Goal: Check status: Check status

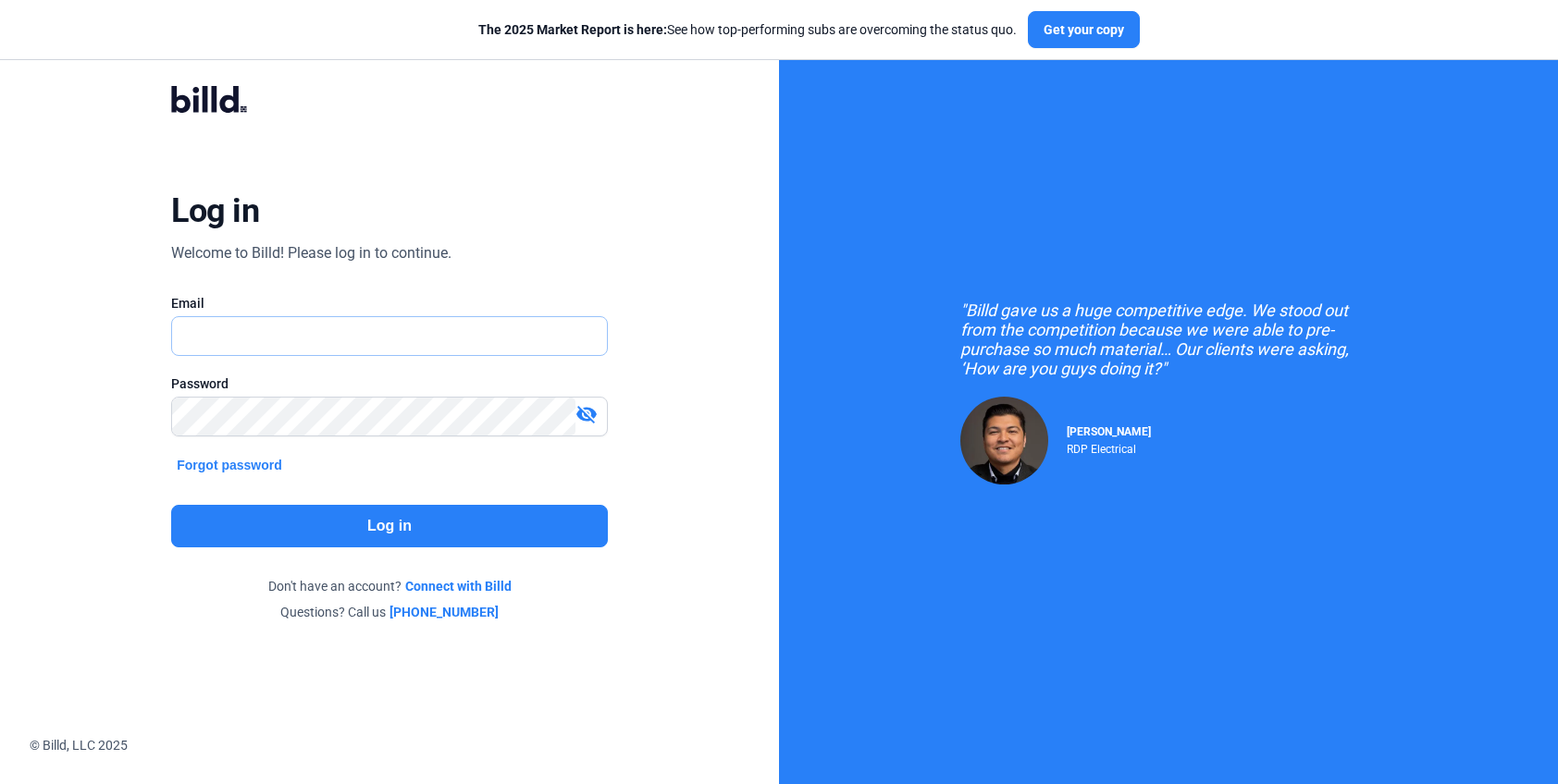
type input "[PERSON_NAME][EMAIL_ADDRESS][DOMAIN_NAME]"
click at [341, 527] on button "Log in" at bounding box center [389, 527] width 437 height 42
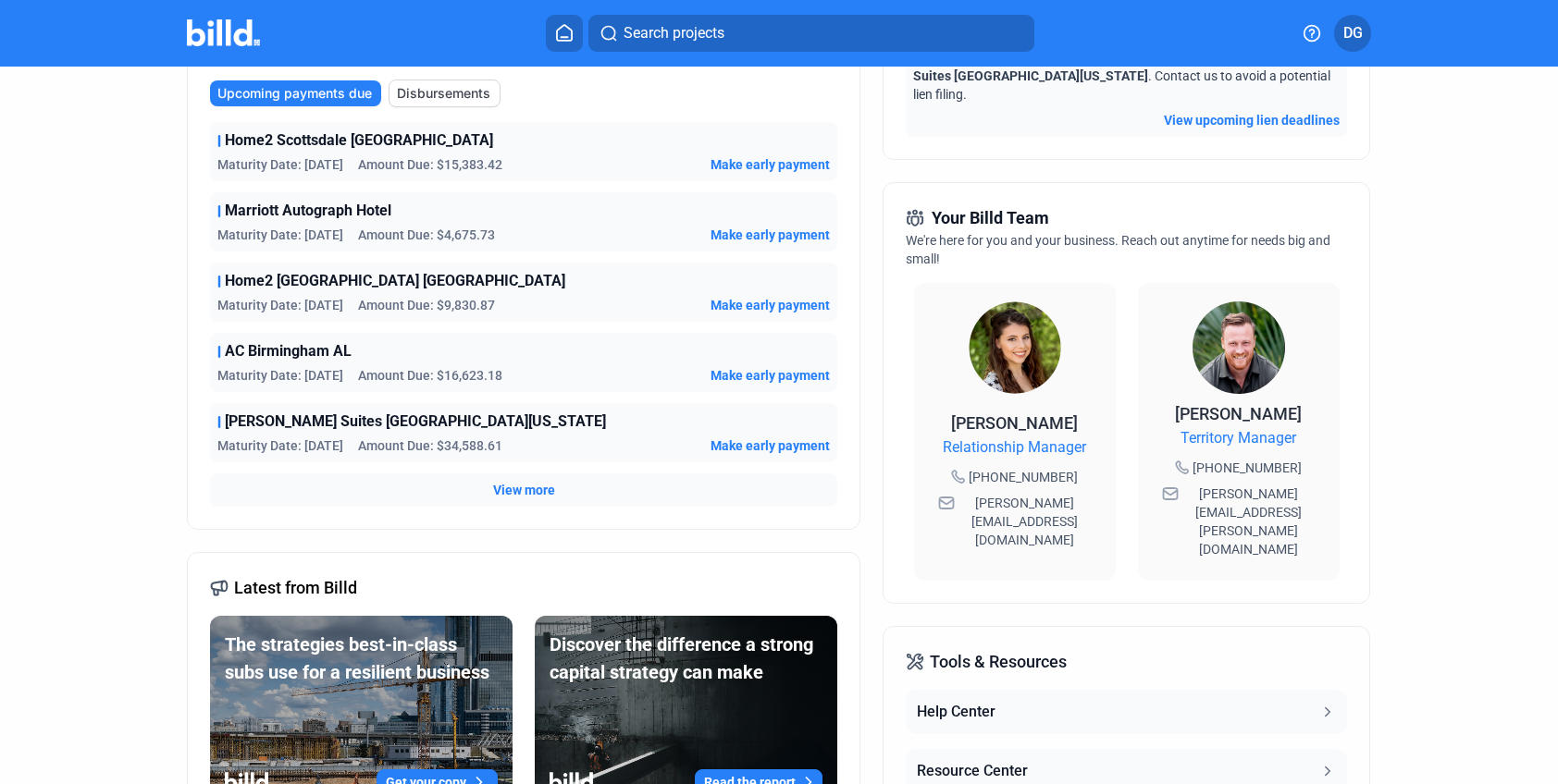
scroll to position [354, 0]
click at [518, 486] on span "View more" at bounding box center [524, 489] width 62 height 18
